Goal: Task Accomplishment & Management: Complete application form

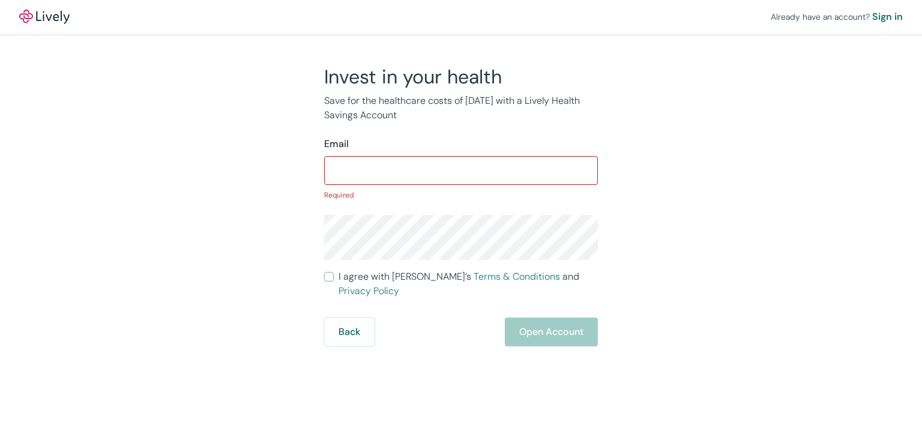
click at [351, 265] on form "Email ​ Required I agree with Lively’s Terms & Conditions and Privacy Policy Ba…" at bounding box center [461, 242] width 274 height 210
drag, startPoint x: 331, startPoint y: 280, endPoint x: 341, endPoint y: 270, distance: 14.0
click at [331, 279] on input "I agree with Lively’s Terms & Conditions and Privacy Policy" at bounding box center [329, 277] width 10 height 10
checkbox input "true"
click at [386, 164] on input "Email" at bounding box center [461, 171] width 274 height 24
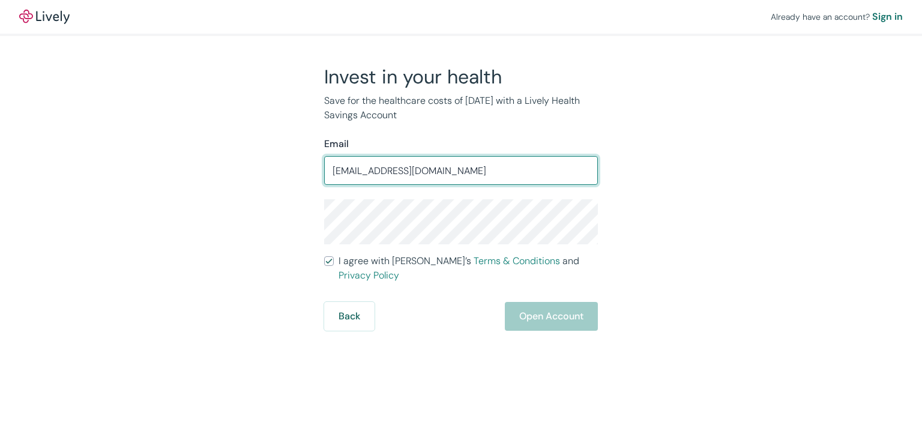
type input "[EMAIL_ADDRESS][DOMAIN_NAME]"
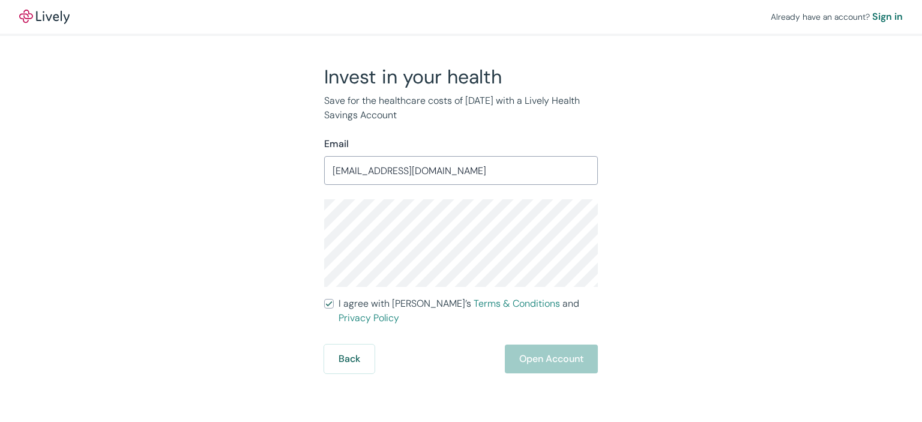
click at [299, 232] on div "Invest in your health Save for the healthcare costs of [DATE] with a Lively Hea…" at bounding box center [454, 219] width 576 height 309
click at [751, 252] on div "Already have an account? Sign in Invest in your health Save for the healthcare …" at bounding box center [461, 187] width 922 height 374
click at [569, 348] on button "Open Account" at bounding box center [551, 359] width 93 height 29
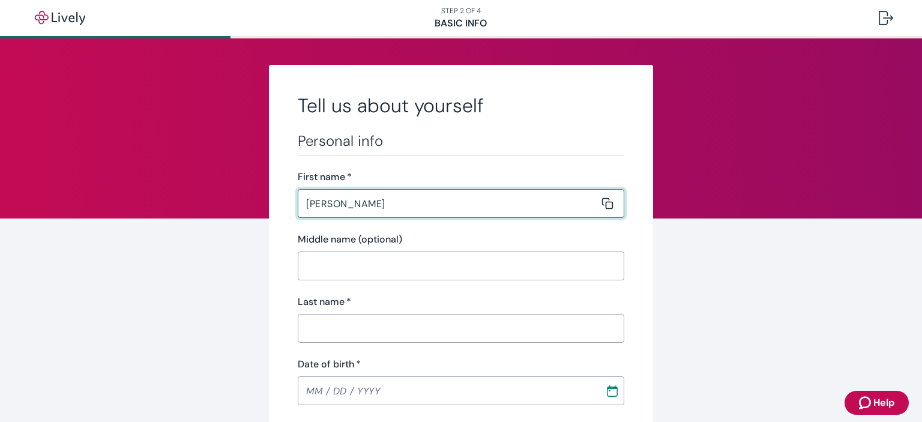
type input "[PERSON_NAME]"
click at [503, 330] on input "Last name   *" at bounding box center [457, 328] width 318 height 24
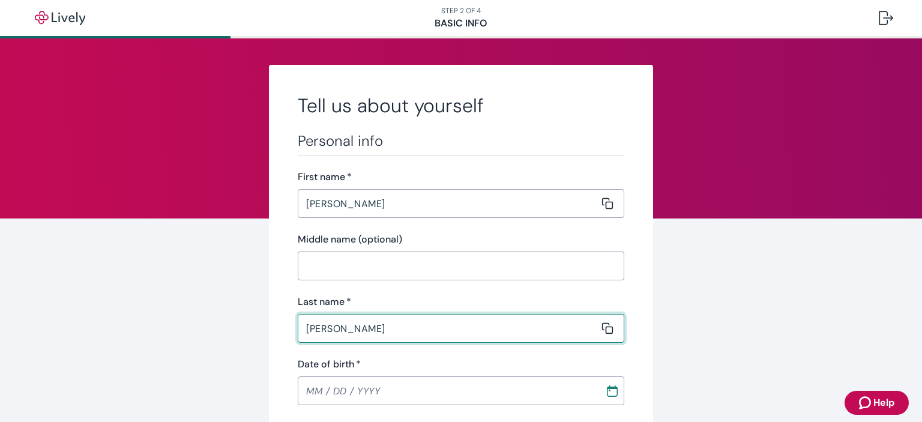
scroll to position [120, 0]
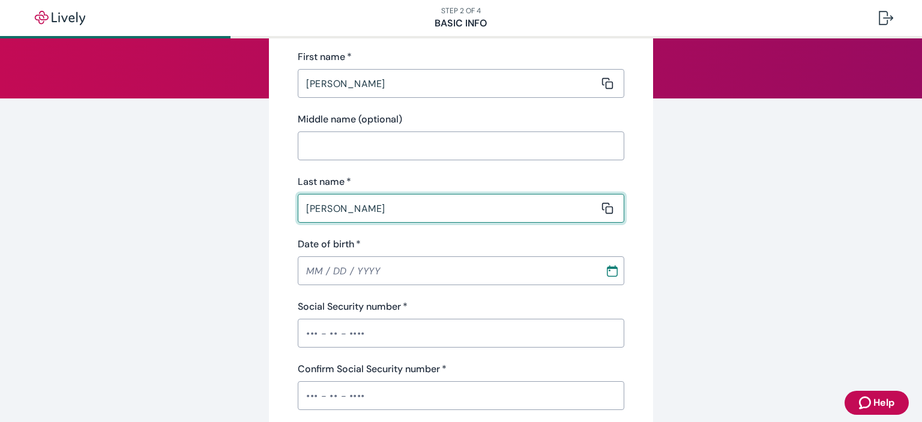
type input "[PERSON_NAME]"
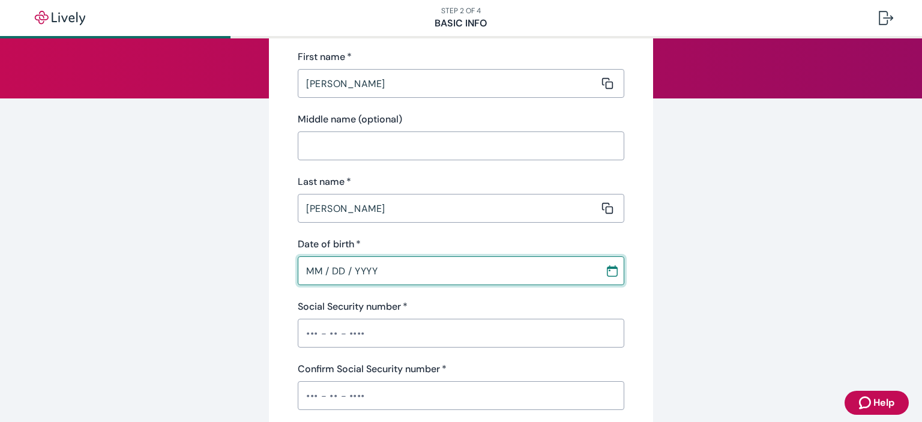
click at [381, 271] on input "MM / DD / YYYY" at bounding box center [447, 271] width 299 height 24
drag, startPoint x: 381, startPoint y: 265, endPoint x: 286, endPoint y: 268, distance: 95.5
drag, startPoint x: 382, startPoint y: 273, endPoint x: 290, endPoint y: 273, distance: 91.9
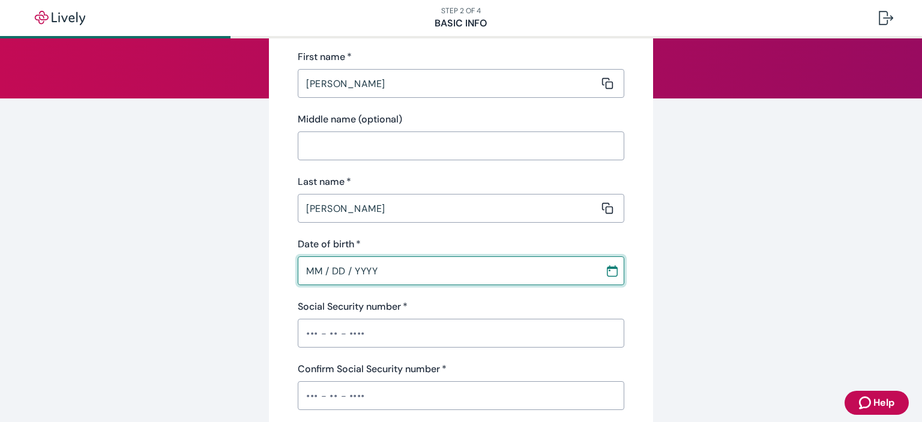
drag, startPoint x: 372, startPoint y: 271, endPoint x: 291, endPoint y: 278, distance: 80.7
click at [404, 271] on input "06 / DD / YYYY" at bounding box center [447, 271] width 299 height 24
drag, startPoint x: 382, startPoint y: 272, endPoint x: 289, endPoint y: 265, distance: 93.3
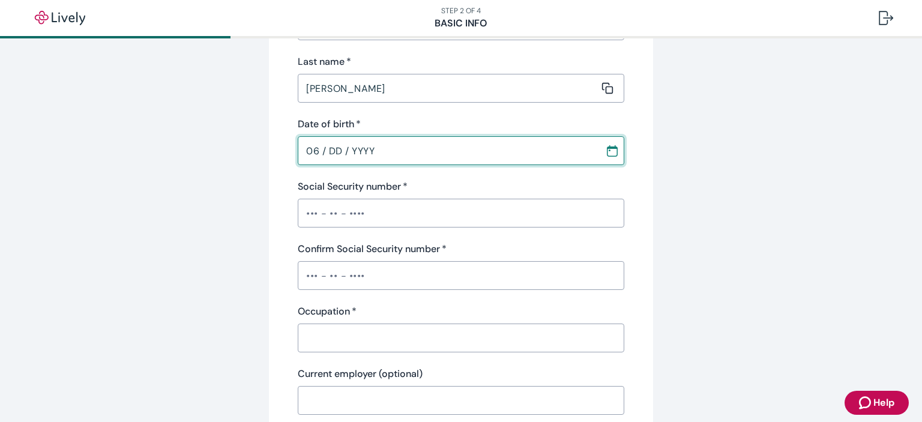
click at [610, 158] on button "Choose date" at bounding box center [613, 151] width 22 height 22
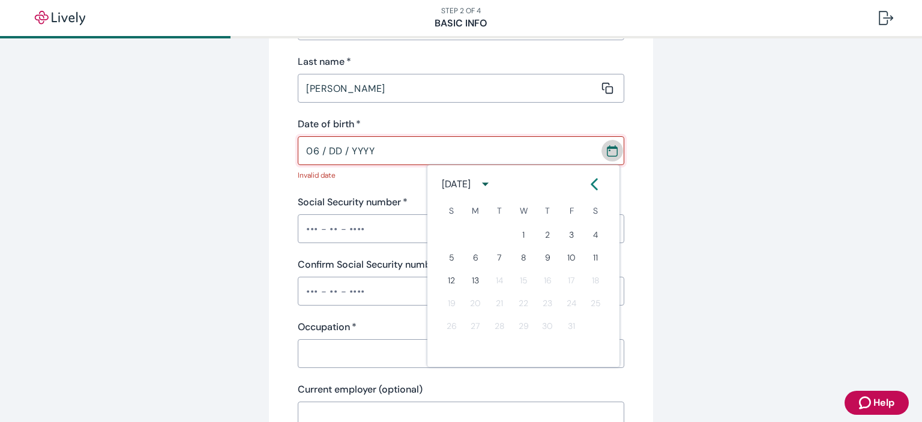
click at [610, 156] on icon "Calendar" at bounding box center [612, 151] width 12 height 12
click at [413, 140] on input "06 / DD / YYYY" at bounding box center [447, 151] width 299 height 24
click at [404, 154] on input "06 / DD / YYYY" at bounding box center [447, 151] width 299 height 24
click at [602, 151] on button "Choose date" at bounding box center [613, 151] width 22 height 22
click at [606, 151] on icon "Calendar" at bounding box center [612, 151] width 12 height 12
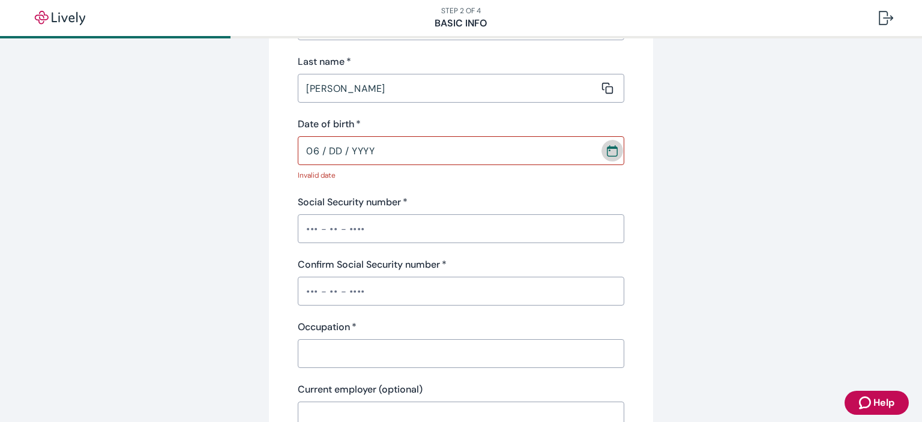
click at [606, 154] on icon "Calendar" at bounding box center [612, 151] width 12 height 12
click at [600, 183] on icon "Calendar left arrow" at bounding box center [594, 184] width 12 height 12
click at [493, 183] on icon "calendar view is open, switch to year view" at bounding box center [485, 184] width 16 height 16
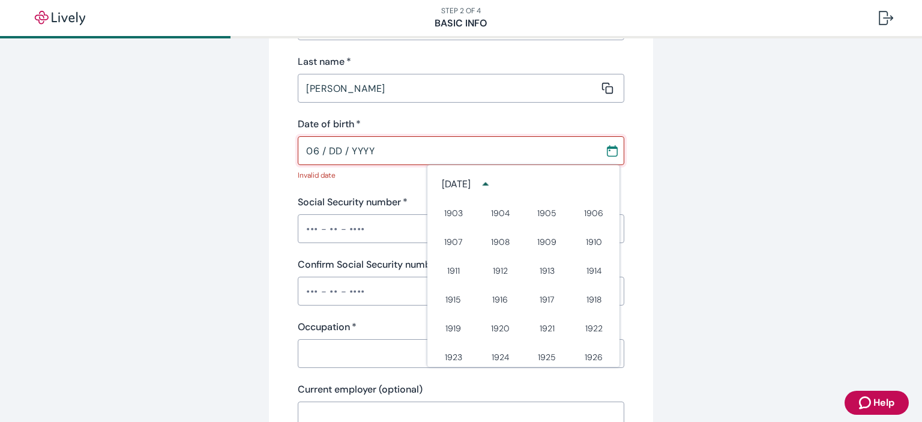
scroll to position [610, 0]
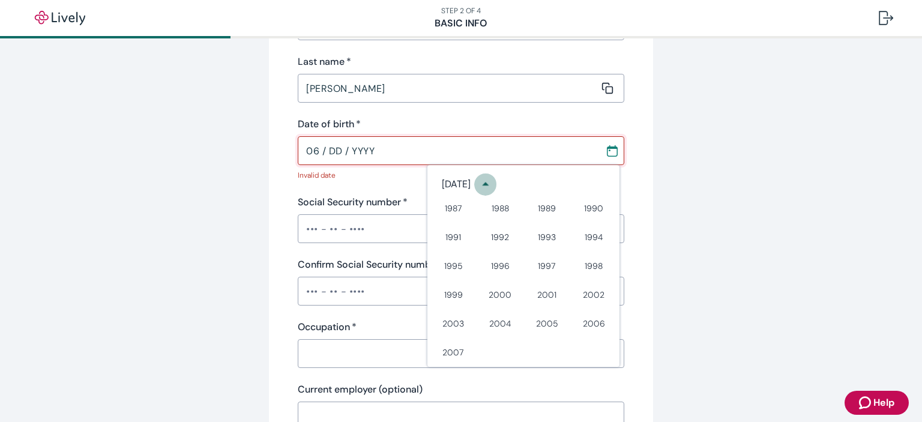
click at [494, 182] on icon "year view is open, switch to calendar view" at bounding box center [485, 184] width 16 height 16
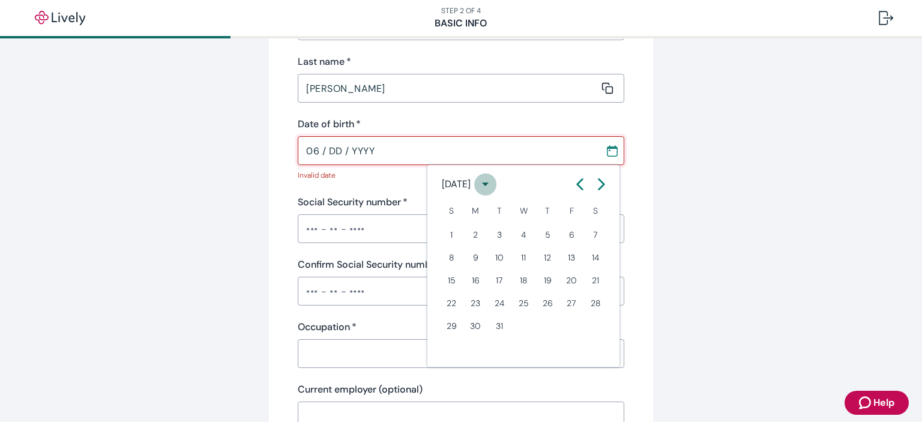
click at [494, 187] on icon "calendar view is open, switch to year view" at bounding box center [485, 184] width 16 height 16
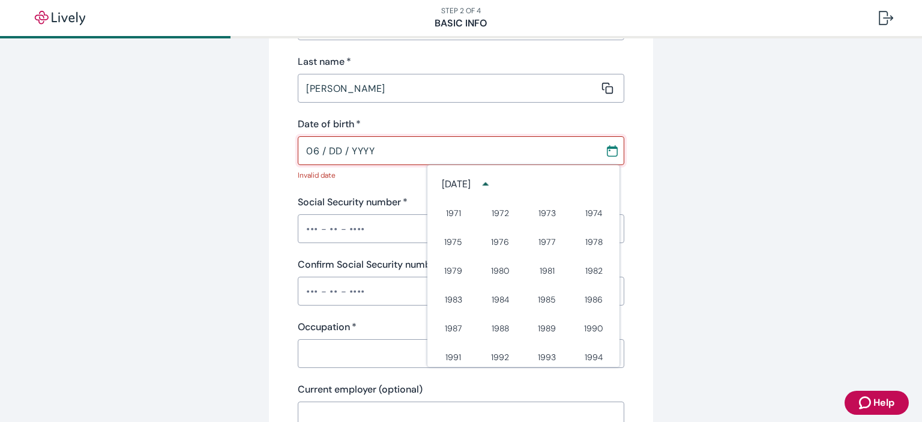
scroll to position [550, 0]
click at [502, 236] on button "1984" at bounding box center [500, 240] width 43 height 22
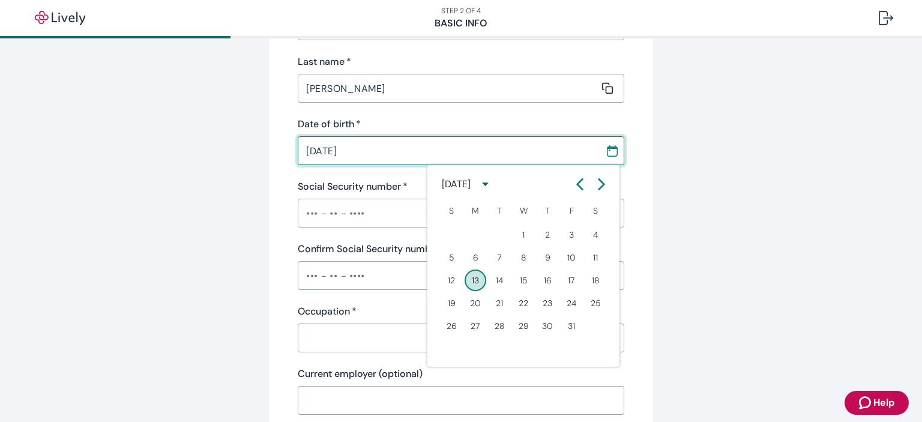
click at [465, 181] on div "August 1984" at bounding box center [456, 184] width 29 height 14
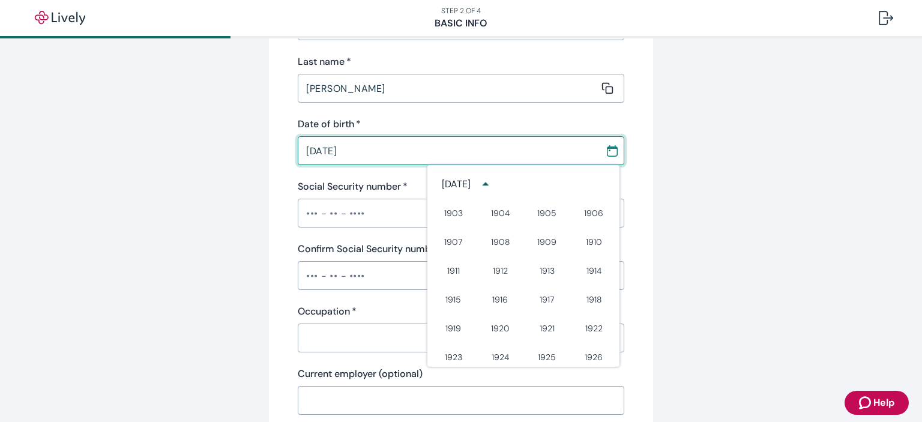
scroll to position [507, 0]
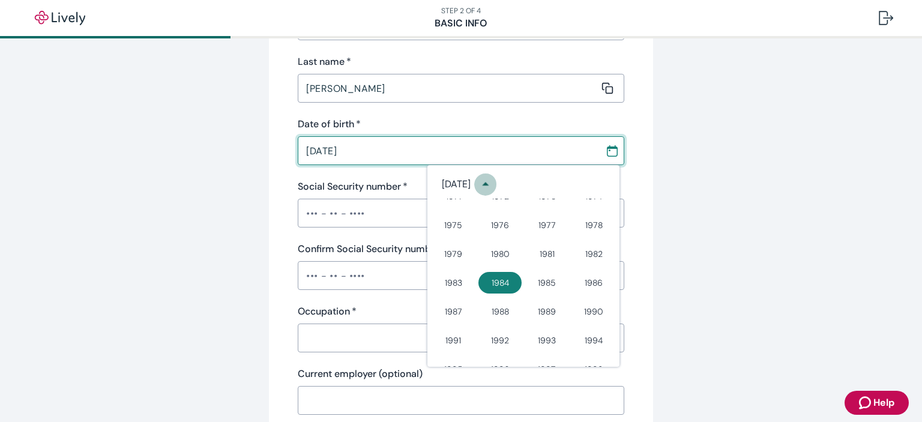
click at [494, 184] on icon "year view is open, switch to calendar view" at bounding box center [485, 184] width 16 height 16
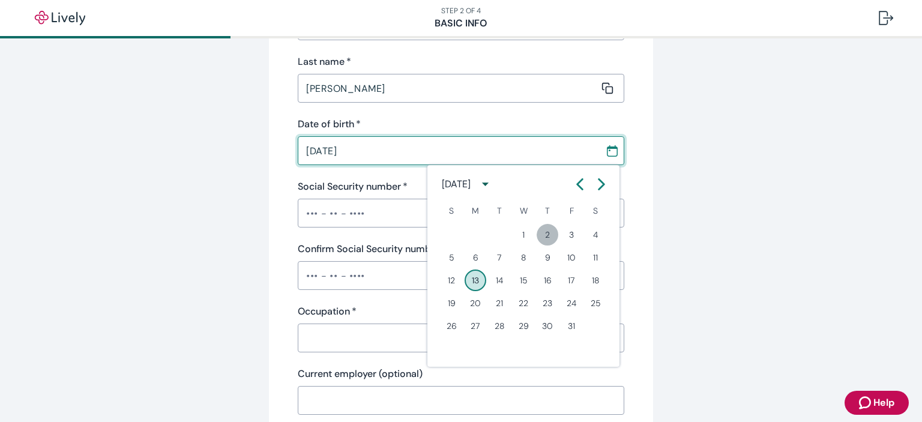
click at [544, 235] on button "2" at bounding box center [548, 235] width 22 height 22
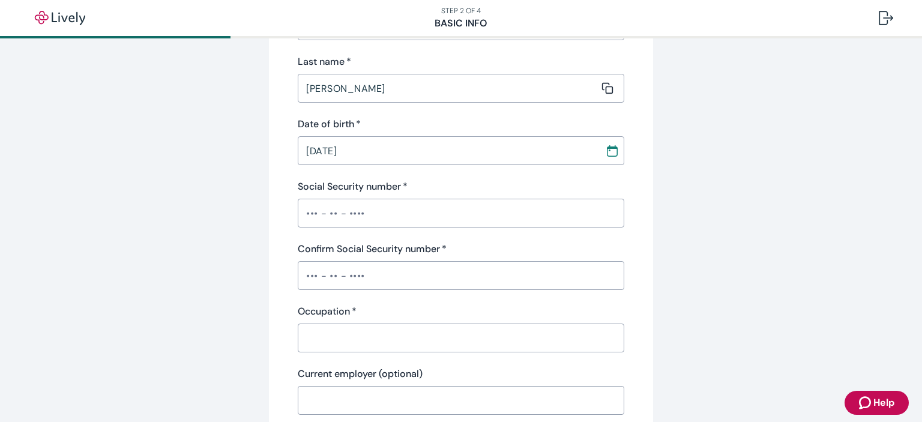
click at [315, 151] on input "08 / 02 / 1984" at bounding box center [447, 151] width 299 height 24
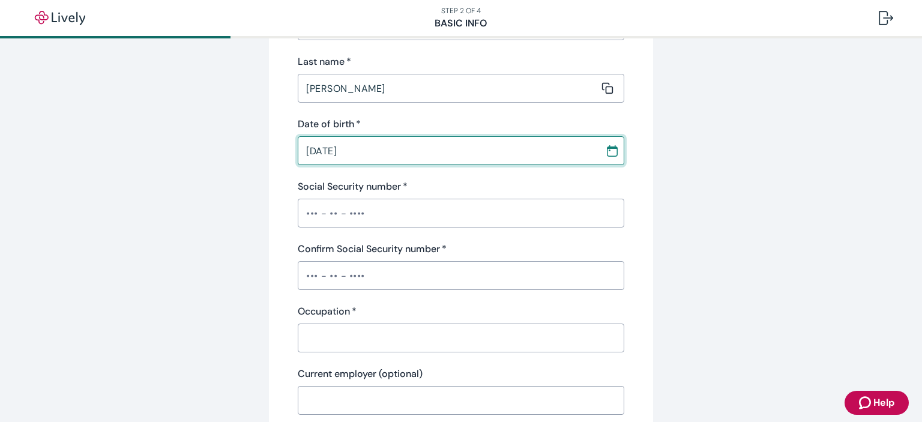
type input "07 / 02 / 1984"
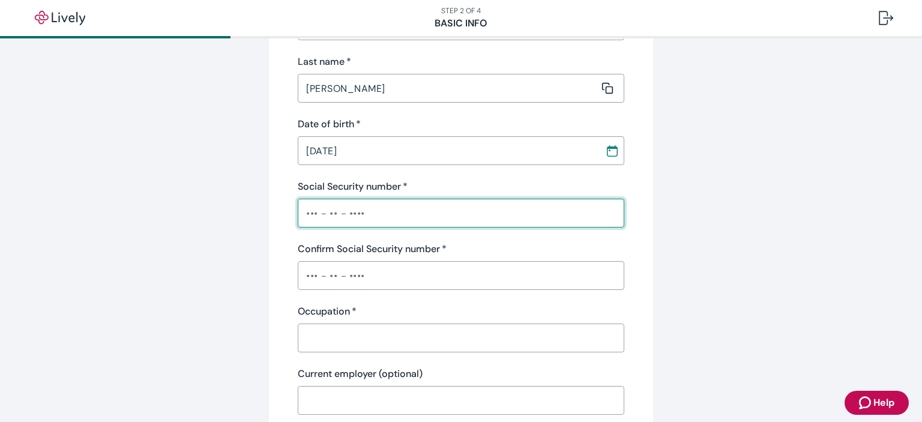
click at [306, 212] on input "Social Security number   *" at bounding box center [461, 213] width 327 height 24
type input "•"
type input "•••-••-3009"
click at [352, 274] on input "Confirm Social Security number   *" at bounding box center [461, 276] width 327 height 24
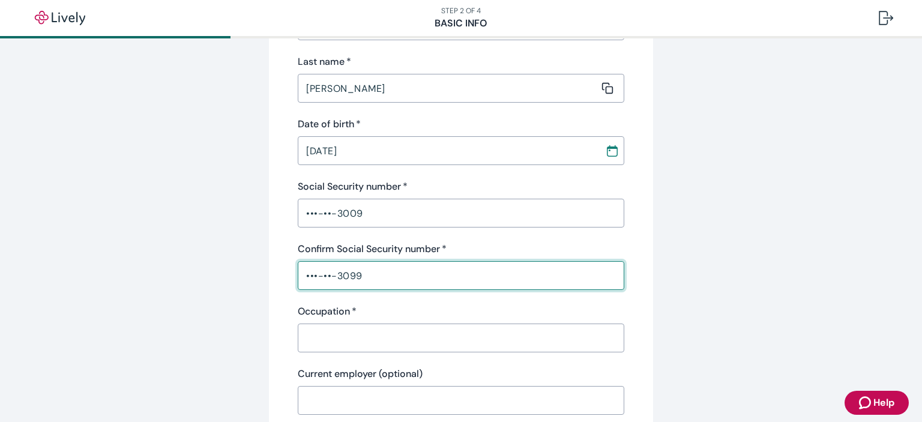
type input "•••-••-3099"
click at [357, 338] on div "Occupation   * ​" at bounding box center [461, 328] width 327 height 48
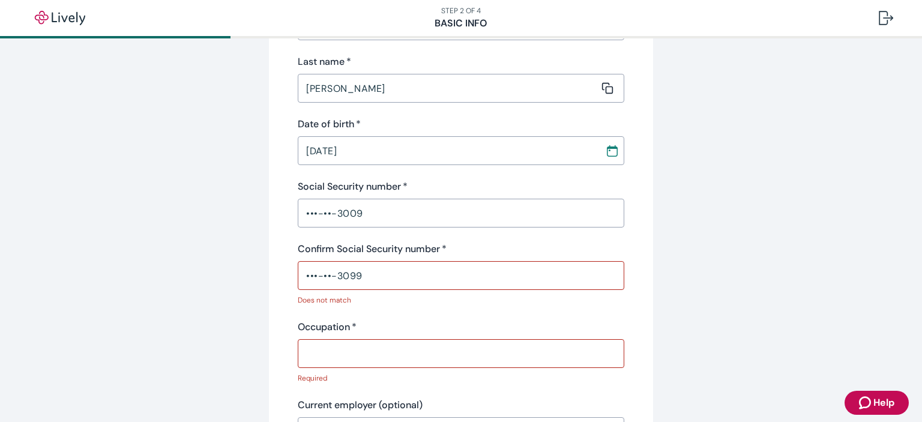
drag, startPoint x: 354, startPoint y: 340, endPoint x: 363, endPoint y: 344, distance: 9.9
click at [363, 344] on div "​" at bounding box center [461, 353] width 327 height 29
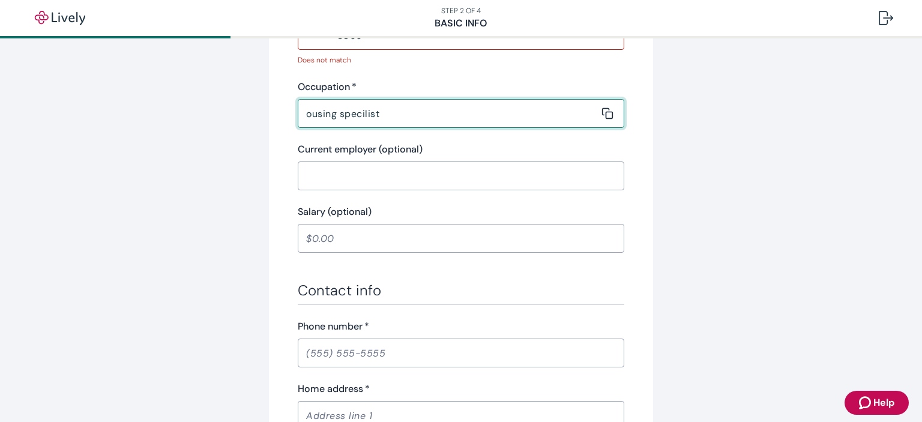
scroll to position [600, 0]
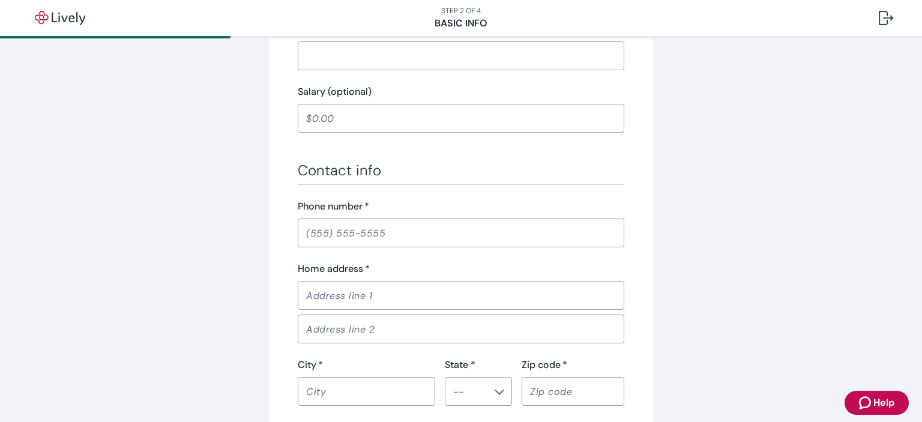
type input "ousing specilist"
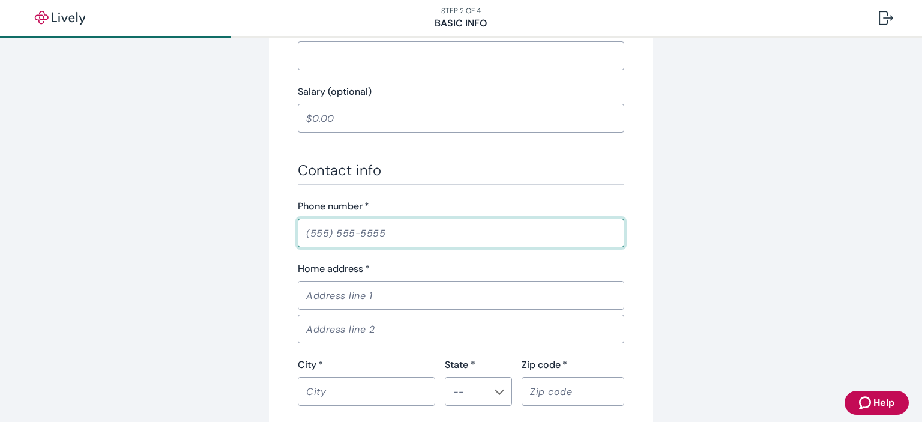
click at [317, 229] on input "Phone number   *" at bounding box center [461, 233] width 327 height 24
type input "(602) 576-7047"
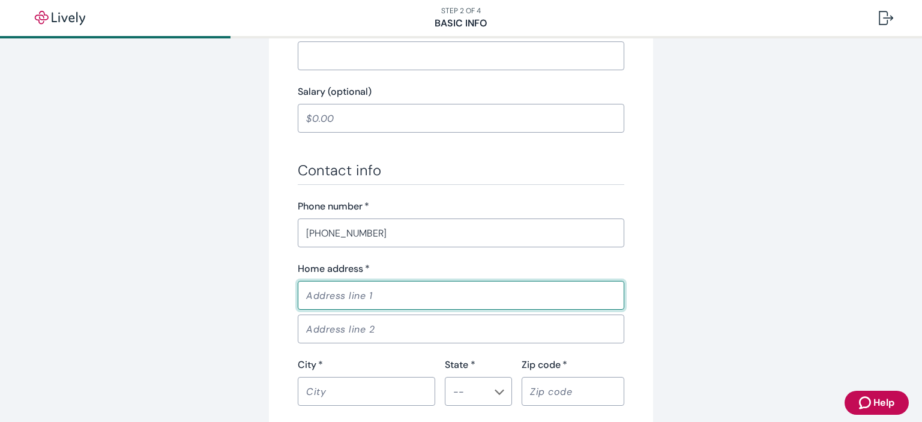
click at [342, 298] on input "Home address   *" at bounding box center [457, 295] width 318 height 24
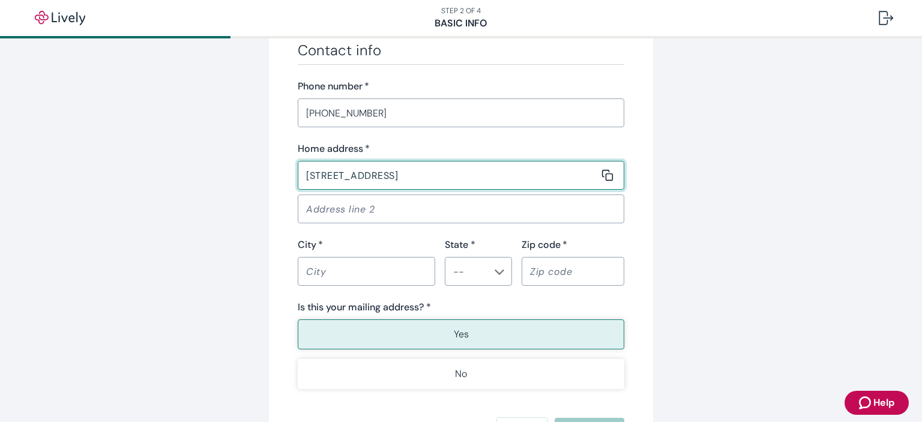
type input "4321 E St Catharine Ave"
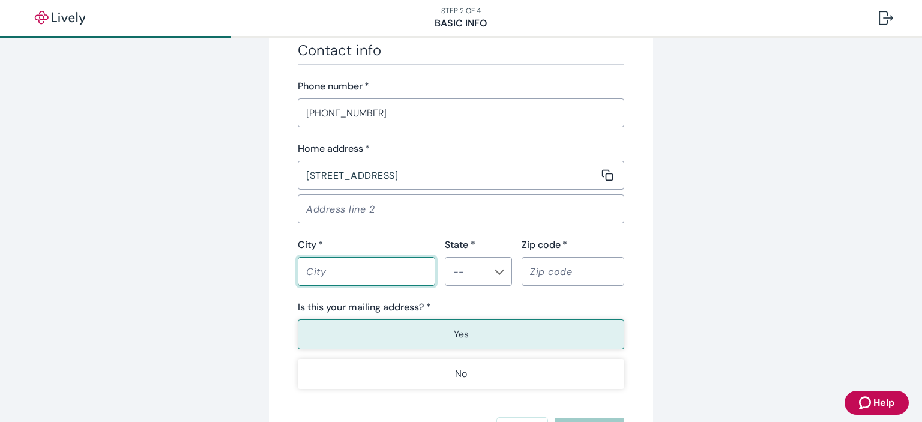
click at [334, 264] on input "City   *" at bounding box center [362, 271] width 129 height 24
type input "Phoenix"
click at [457, 268] on input "State *" at bounding box center [469, 271] width 40 height 17
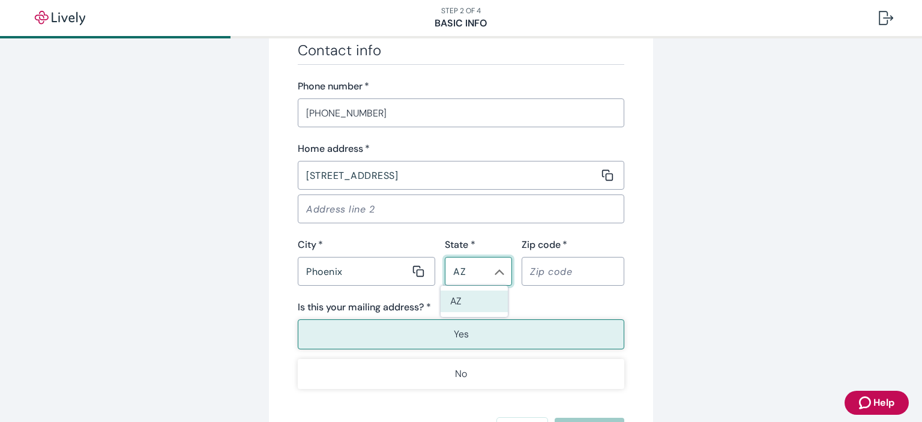
type input "AZ"
click at [548, 264] on input "Zip code   *" at bounding box center [569, 271] width 94 height 24
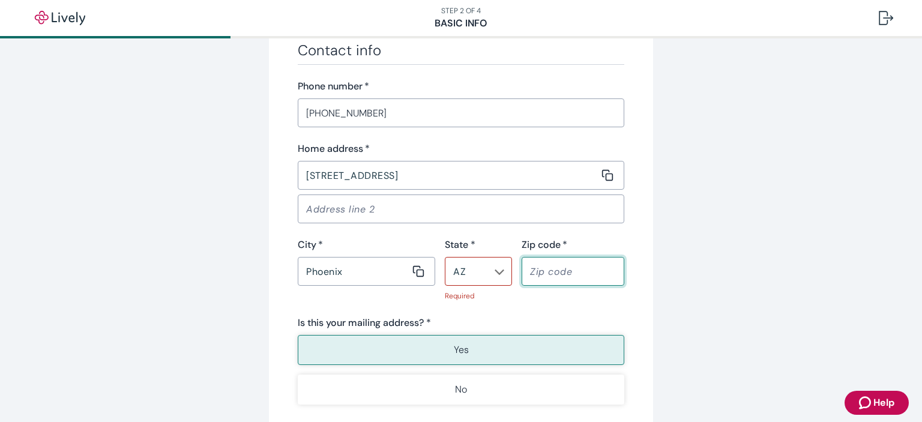
click at [546, 266] on input "Zip code   *" at bounding box center [569, 271] width 94 height 24
click at [542, 280] on input "Zip code   *" at bounding box center [569, 271] width 94 height 24
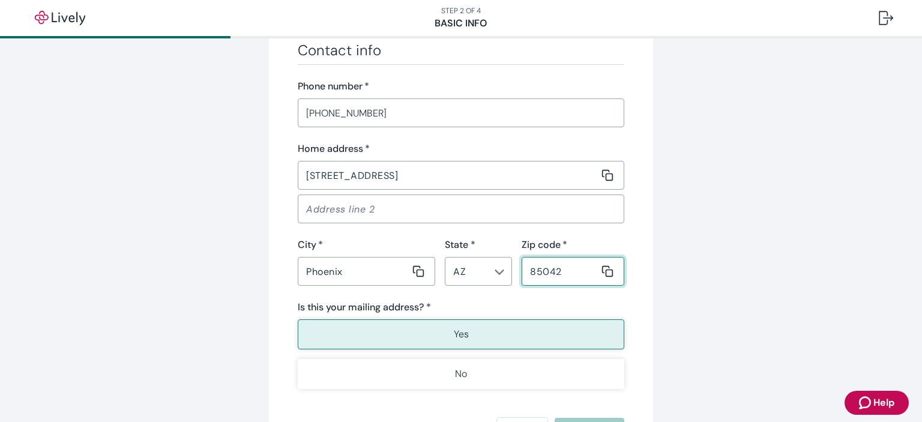
type input "85042"
click at [423, 337] on button "Yes" at bounding box center [461, 334] width 327 height 30
click at [437, 330] on button "Yes" at bounding box center [461, 334] width 327 height 30
click at [458, 331] on p "Yes" at bounding box center [461, 334] width 15 height 14
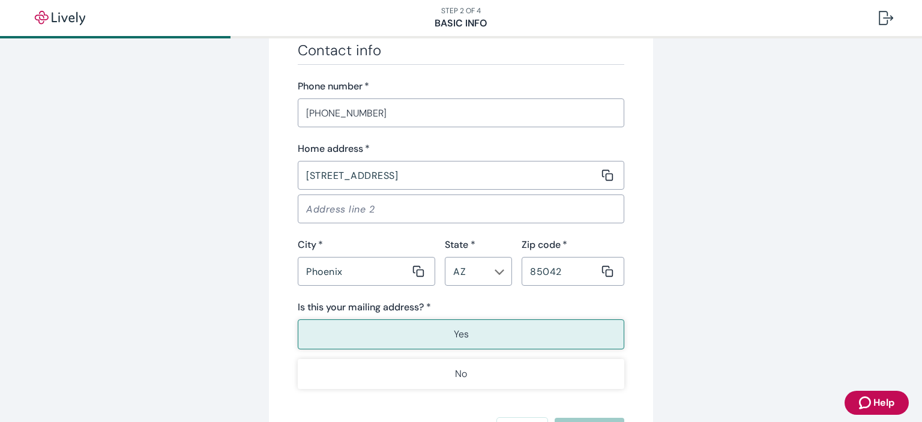
scroll to position [836, 0]
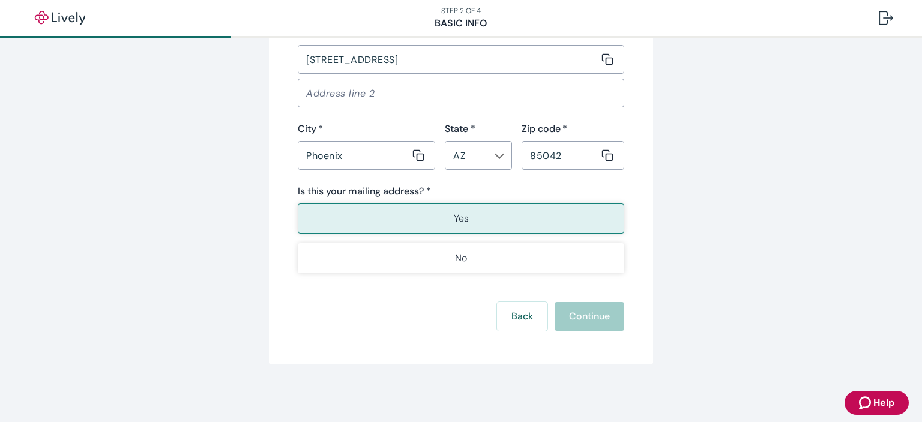
click at [495, 220] on button "Yes" at bounding box center [461, 219] width 327 height 30
click at [586, 318] on div "Back Continue" at bounding box center [461, 316] width 327 height 29
click at [491, 217] on button "Yes" at bounding box center [461, 219] width 327 height 30
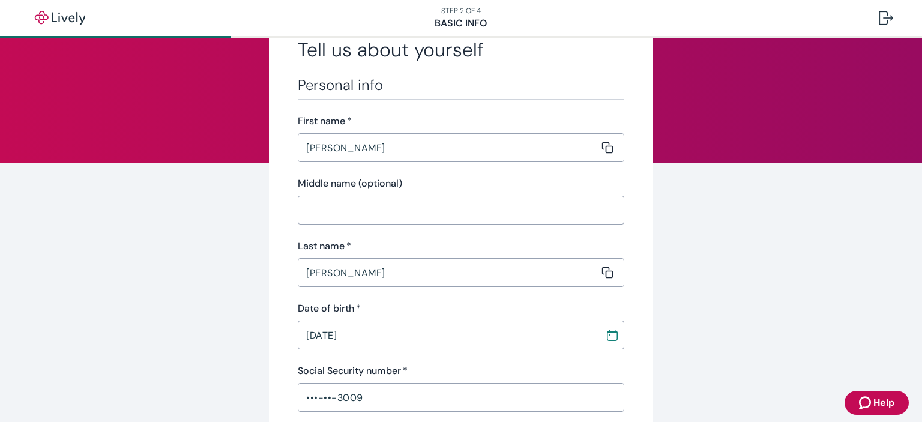
scroll to position [0, 0]
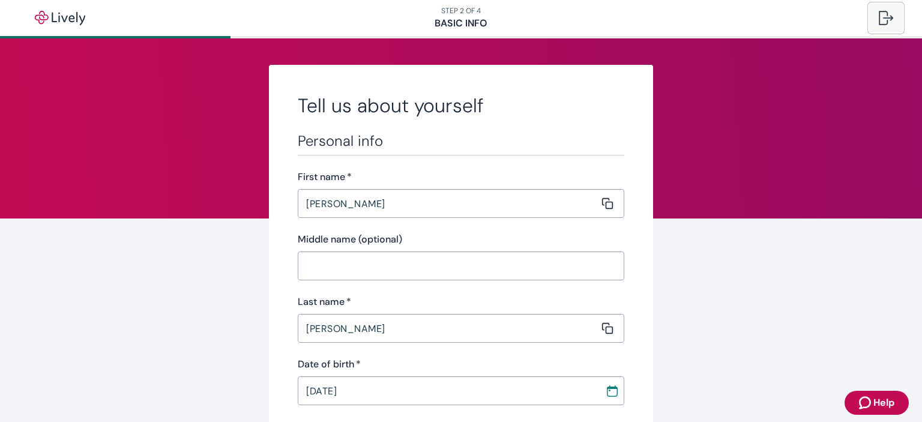
click at [885, 21] on div at bounding box center [886, 18] width 14 height 14
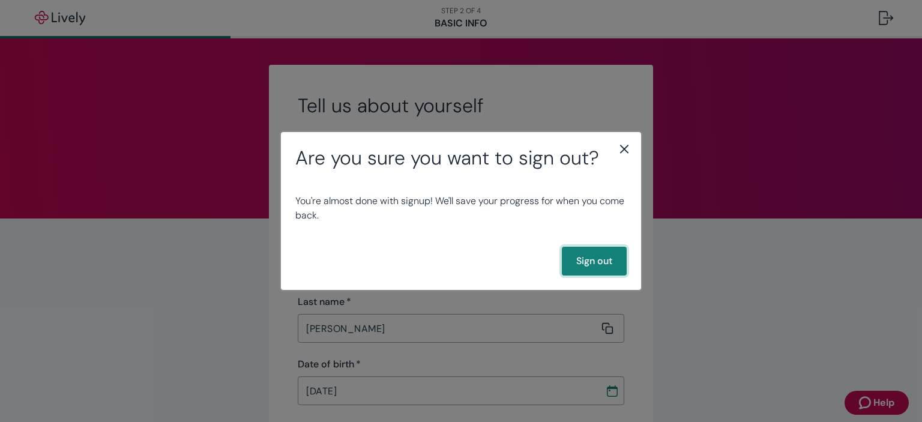
click at [572, 259] on button "Sign out" at bounding box center [594, 261] width 65 height 29
